Goal: Browse casually

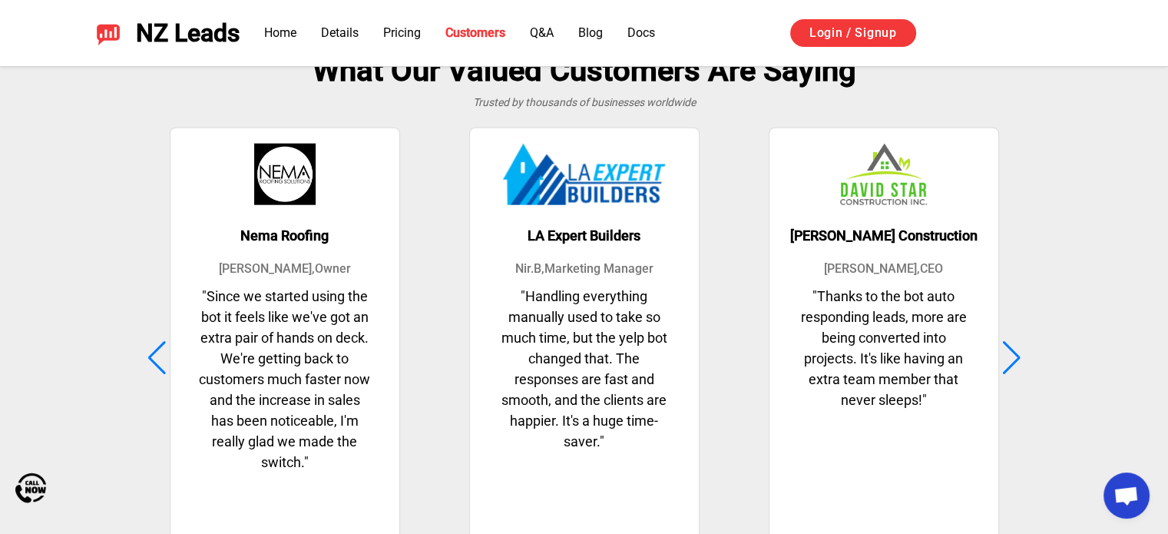
scroll to position [3833, 0]
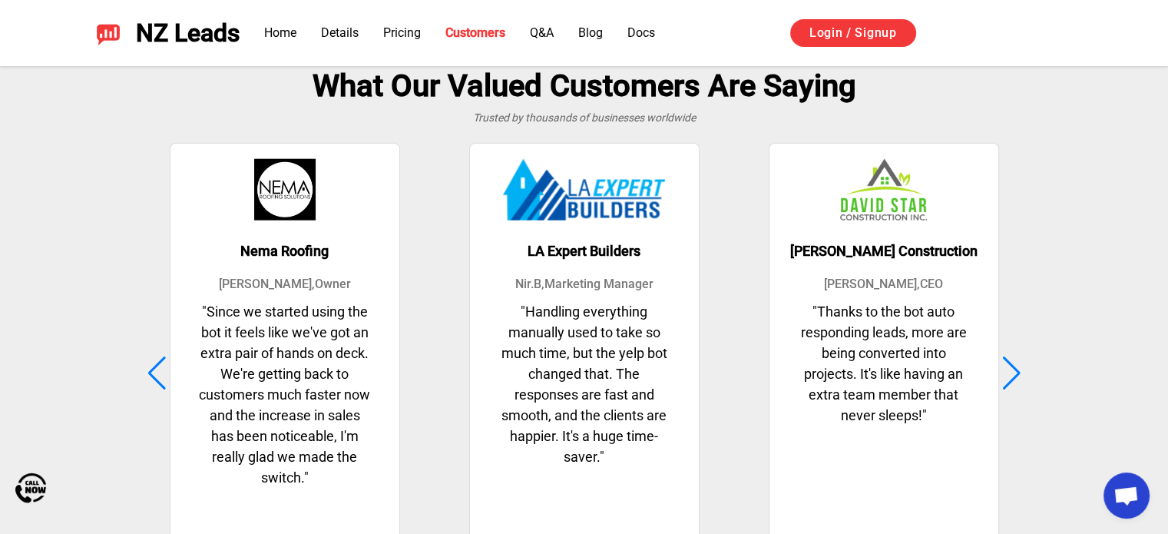
click at [1010, 362] on div at bounding box center [1011, 373] width 21 height 34
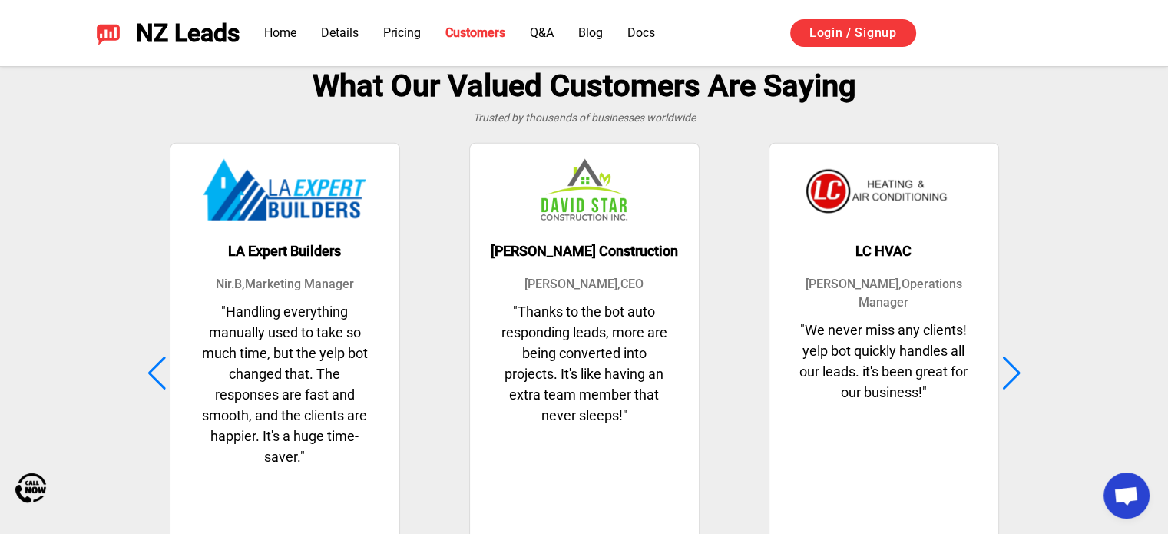
click at [1014, 364] on div at bounding box center [1011, 373] width 21 height 34
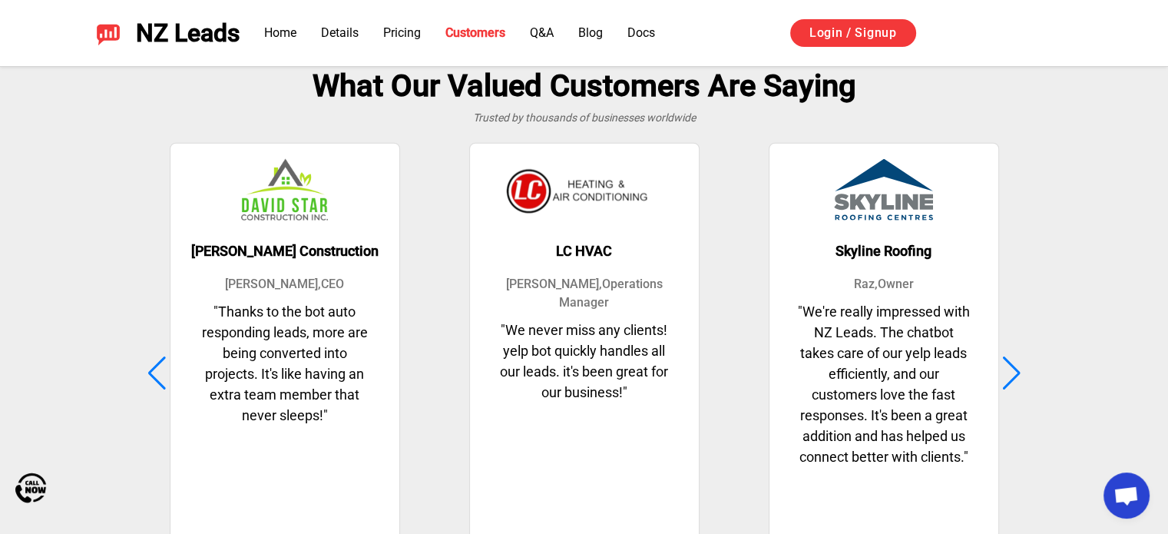
click at [1015, 364] on div at bounding box center [1011, 373] width 21 height 34
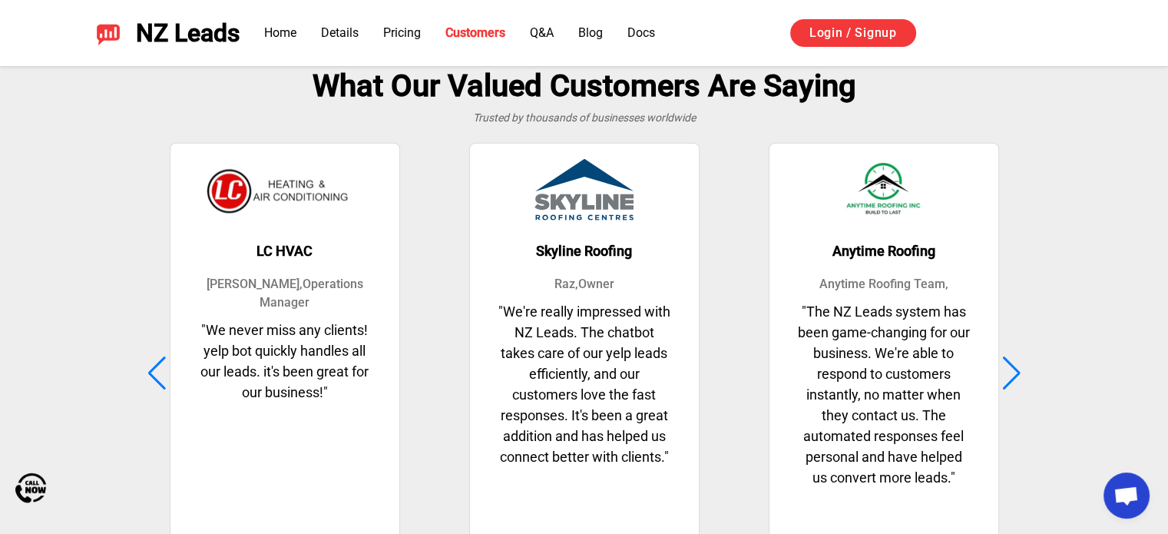
click at [1015, 364] on div at bounding box center [1011, 373] width 21 height 34
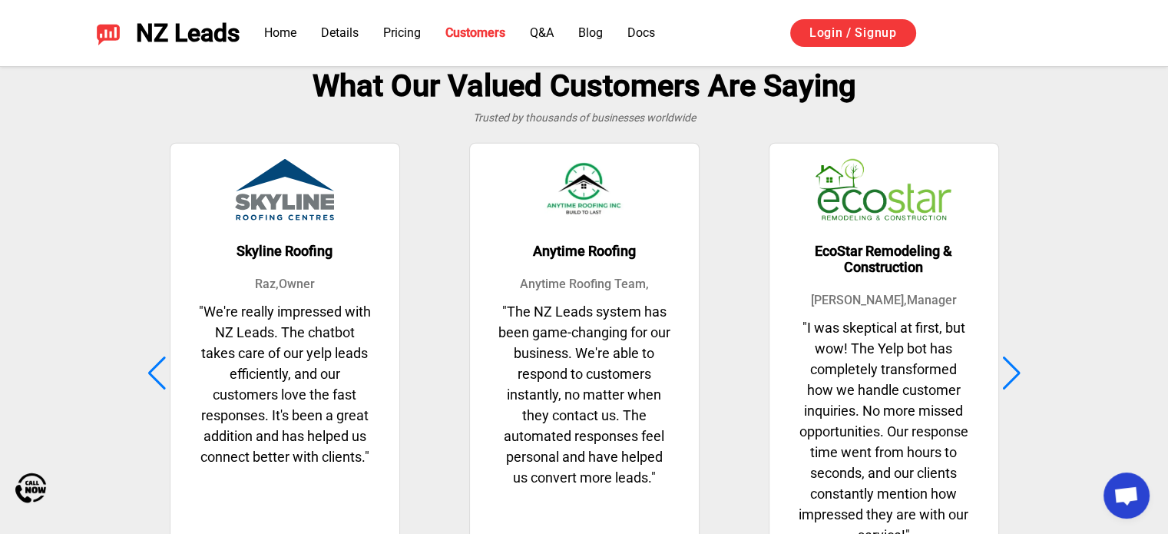
click at [1015, 364] on div at bounding box center [1011, 373] width 21 height 34
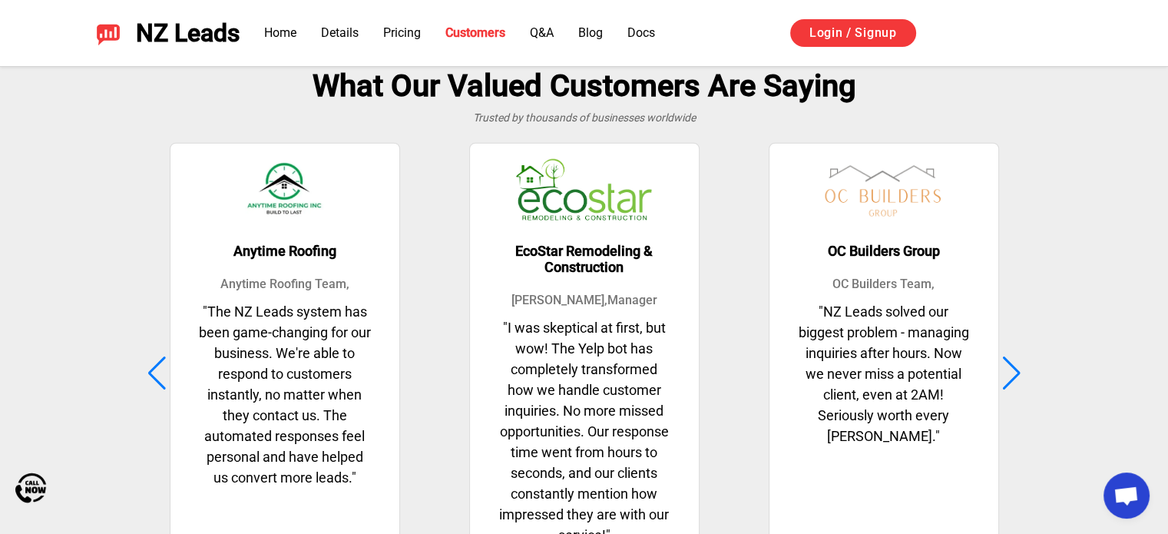
click at [1015, 364] on div at bounding box center [1011, 373] width 21 height 34
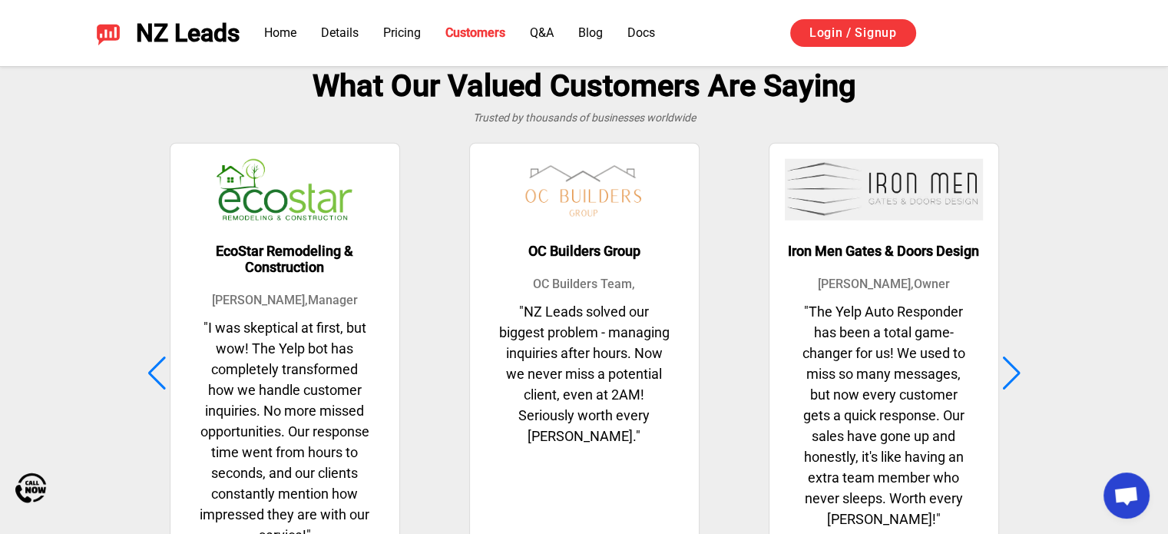
click at [1015, 364] on div at bounding box center [1011, 373] width 21 height 34
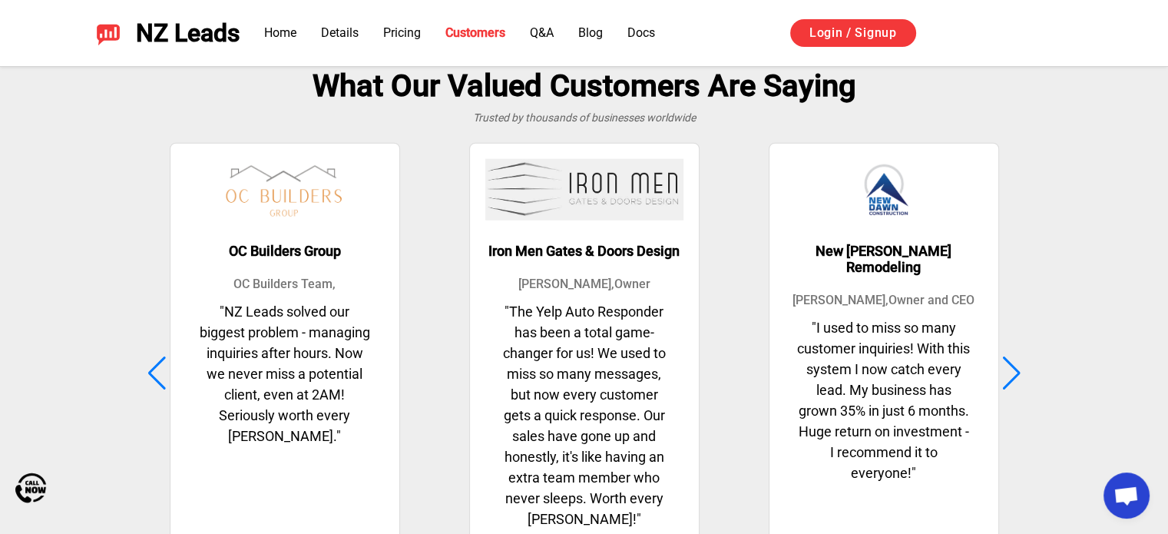
click at [1015, 364] on div at bounding box center [1011, 373] width 21 height 34
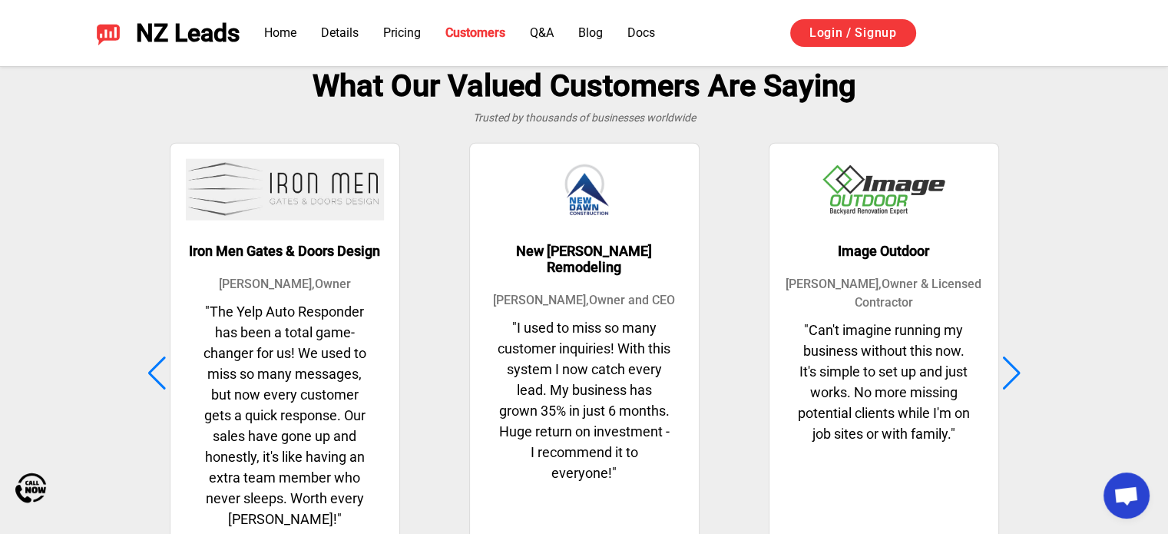
click at [1015, 364] on div at bounding box center [1011, 373] width 21 height 34
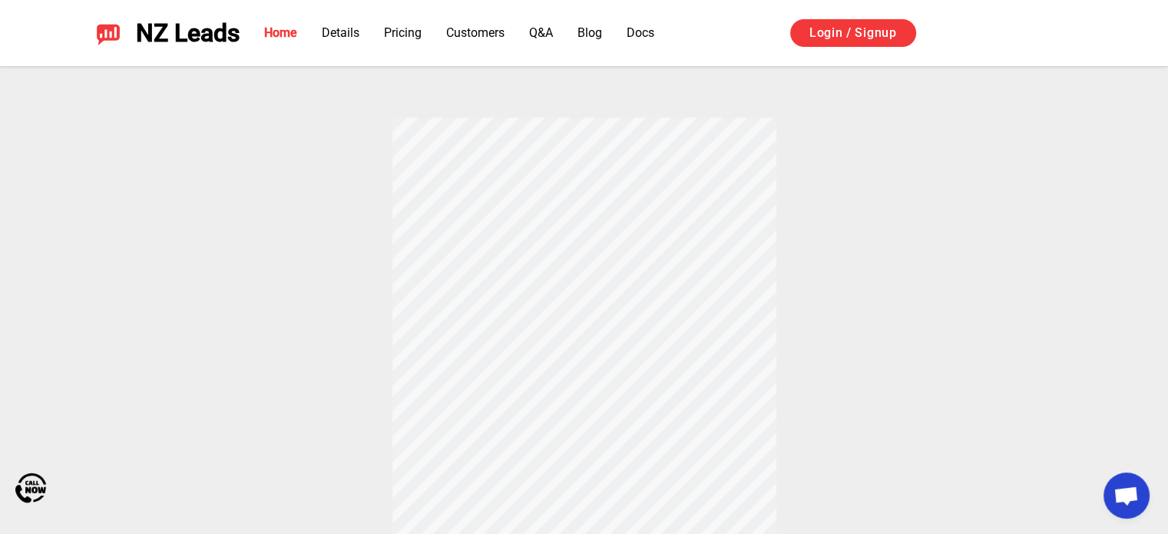
scroll to position [524, 0]
